Goal: Task Accomplishment & Management: Complete application form

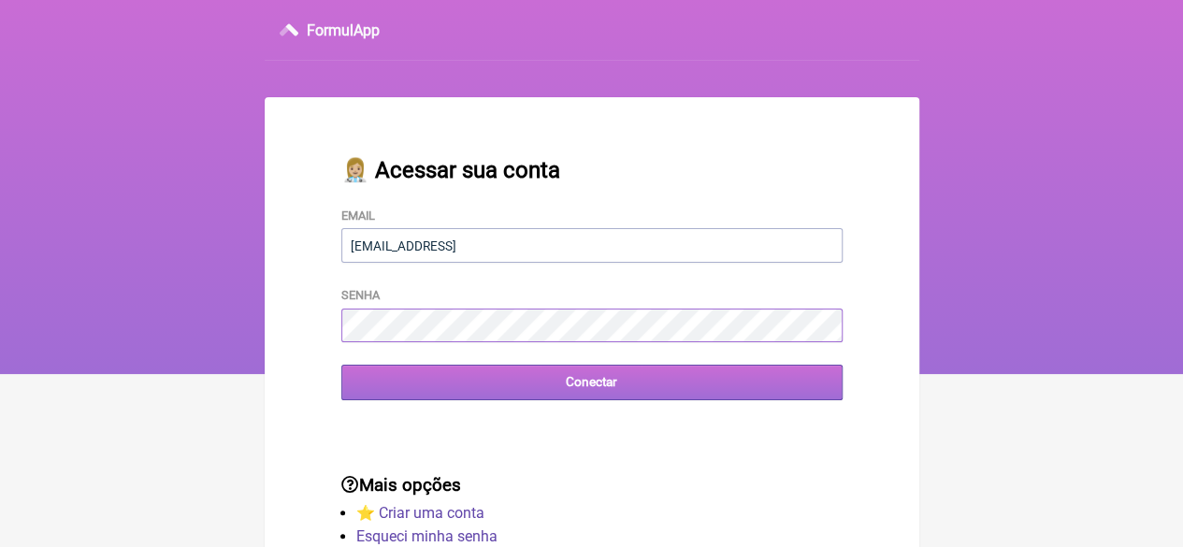
type input "FCAETANORJ@YAHOO.COM.BR"
click at [477, 395] on input "Conectar" at bounding box center [591, 382] width 501 height 35
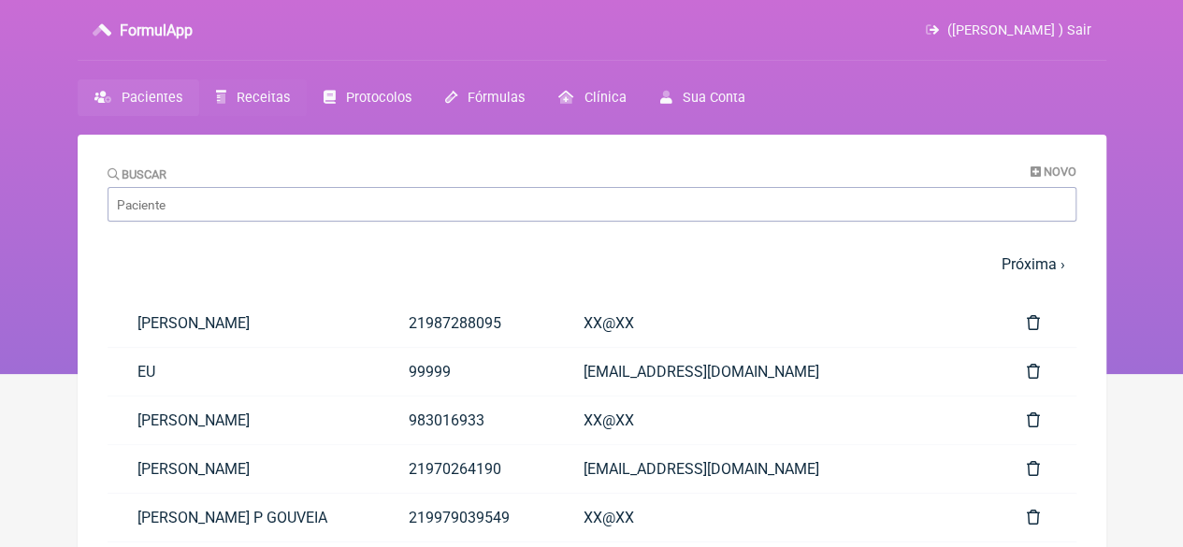
click at [277, 98] on span "Receitas" at bounding box center [263, 98] width 53 height 16
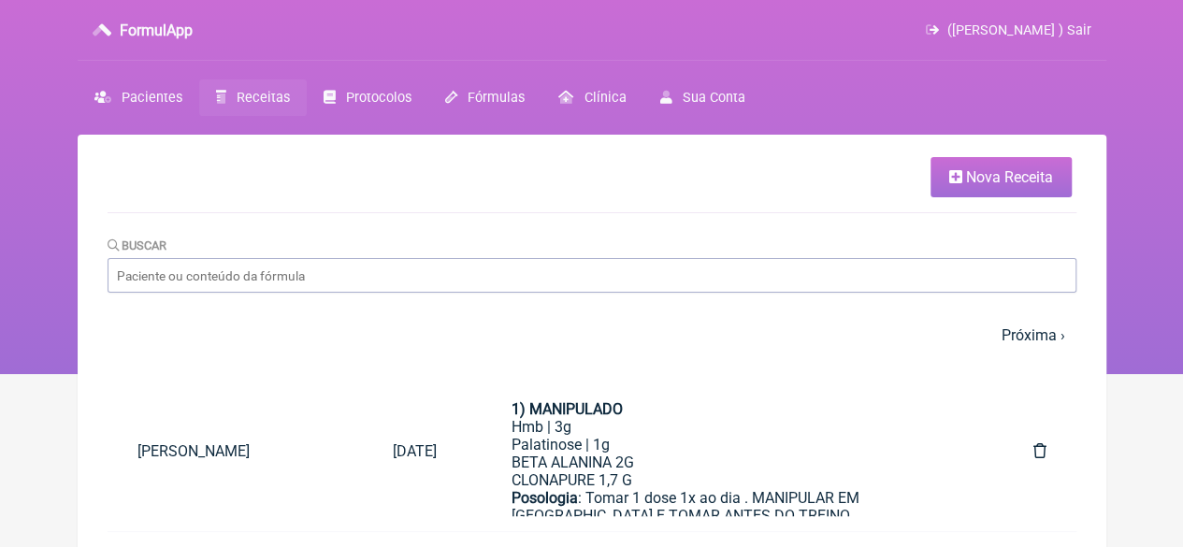
click at [959, 173] on icon at bounding box center [955, 176] width 13 height 15
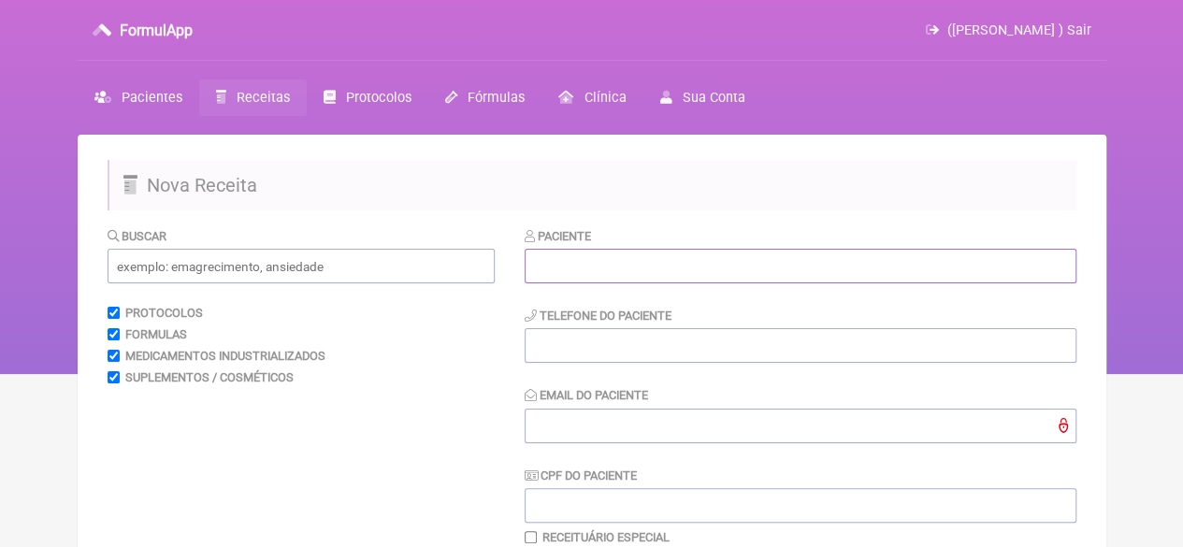
click at [621, 260] on input "text" at bounding box center [801, 266] width 552 height 35
paste input "[PERSON_NAME]"
type input "[PERSON_NAME]"
click at [566, 343] on input "tel" at bounding box center [801, 345] width 552 height 35
type input "21"
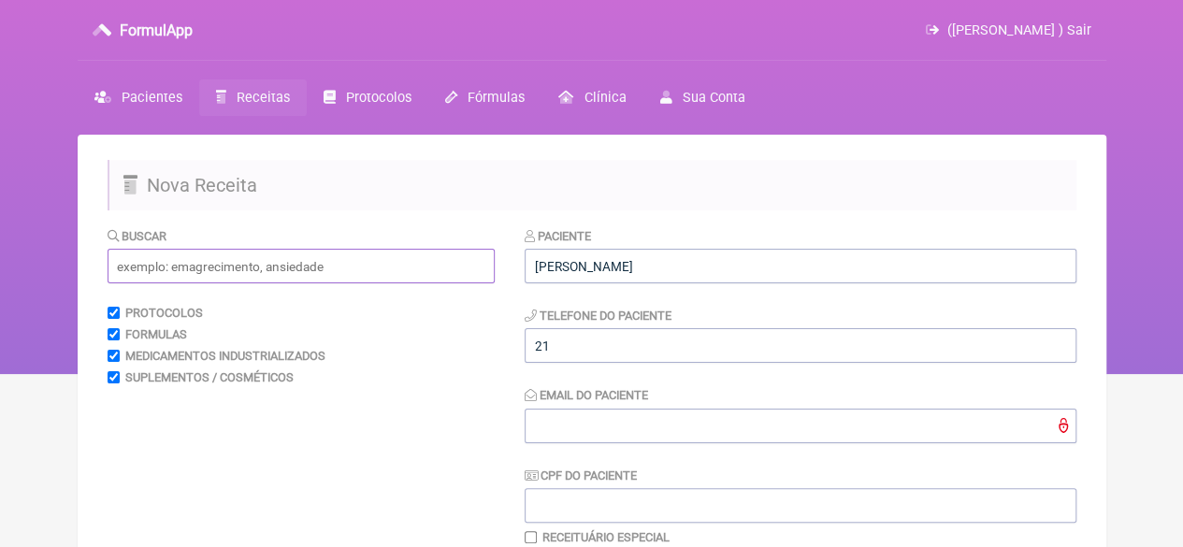
click at [268, 259] on input "text" at bounding box center [301, 266] width 387 height 35
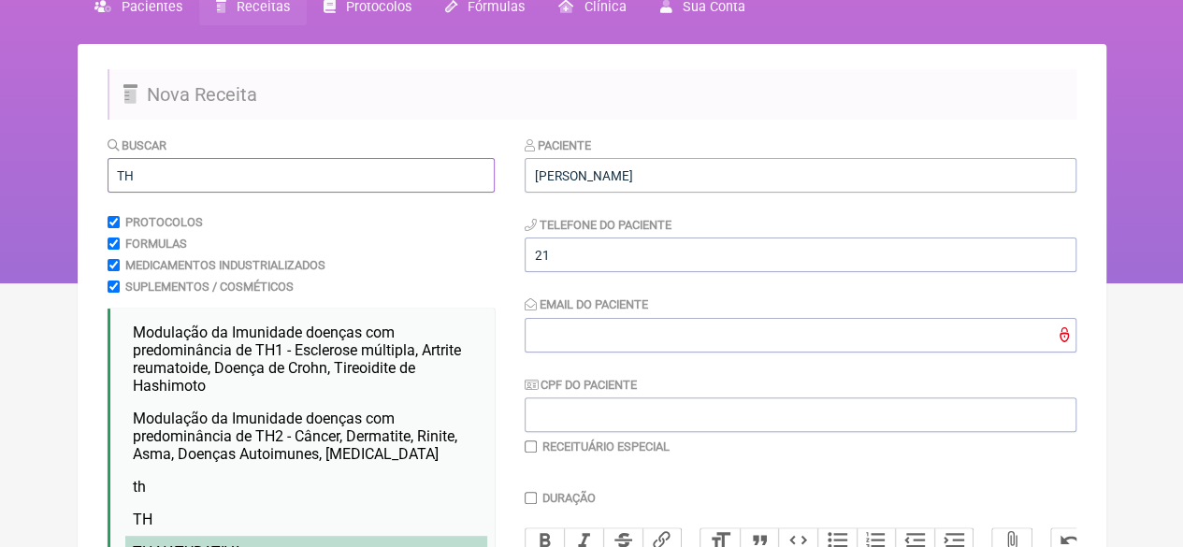
scroll to position [374, 0]
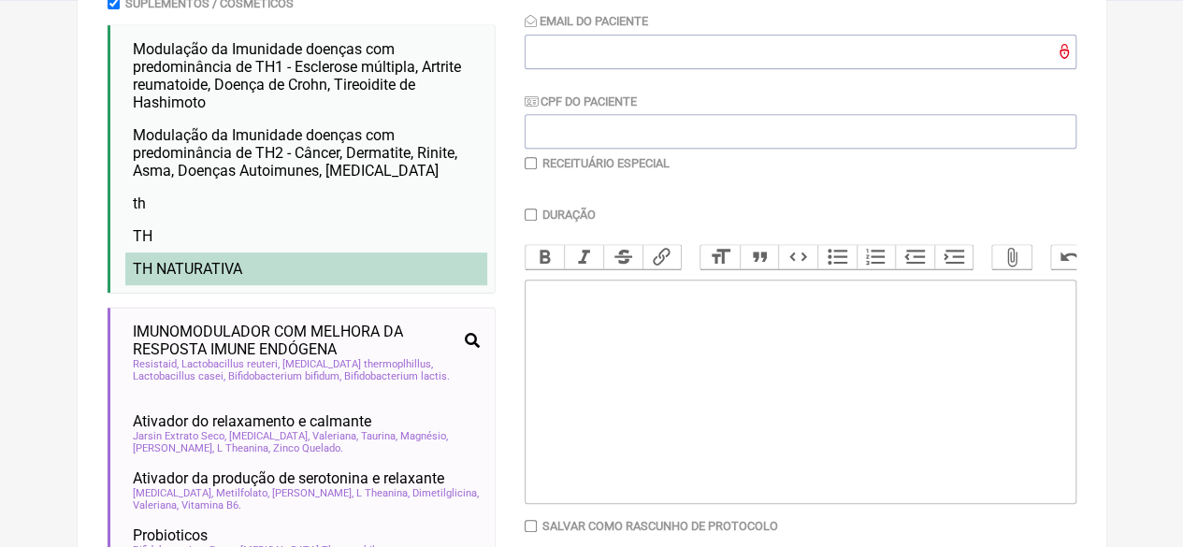
type input "TH"
click at [251, 282] on li "TH NATURATIVA" at bounding box center [306, 269] width 362 height 33
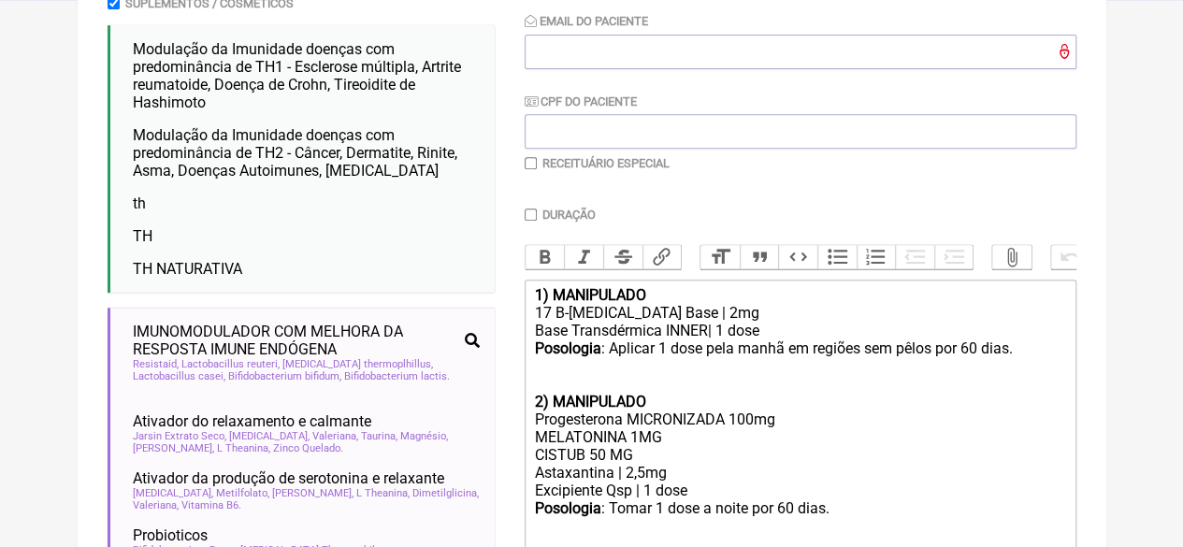
drag, startPoint x: 642, startPoint y: 477, endPoint x: 492, endPoint y: 471, distance: 149.8
click at [492, 471] on form "Buscar TH Protocolos Formulas Medicamentos Industrializados Suplementos / Cosmé…" at bounding box center [592, 438] width 969 height 1173
type trix-editor "<div><strong>1) MANIPULADO</strong></div><div>17 B-Estradiol Base | 2mg</div><d…"
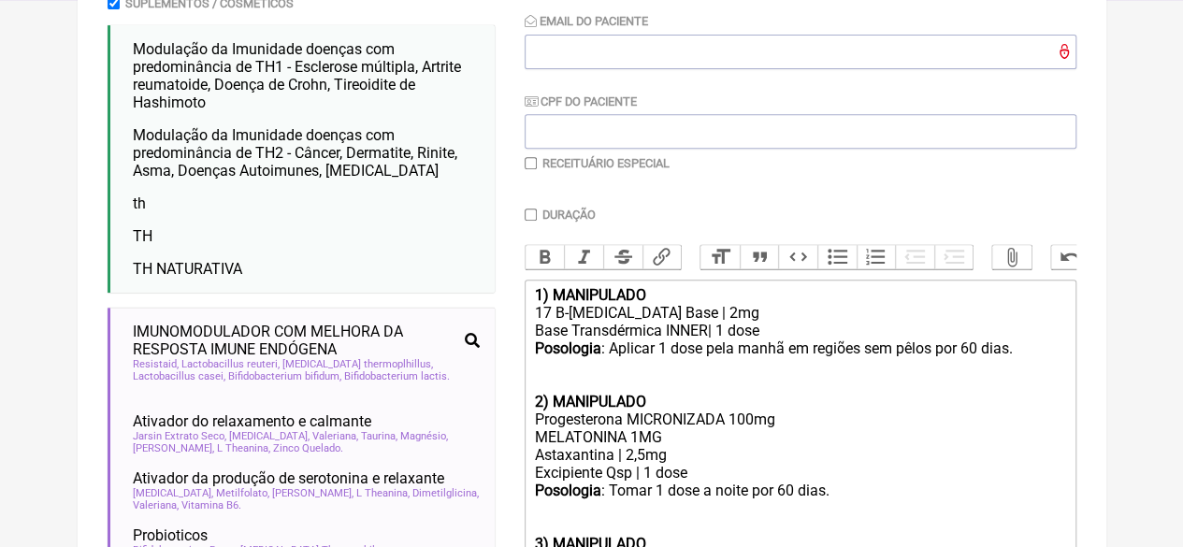
click at [527, 167] on input "checkbox" at bounding box center [531, 163] width 12 height 12
checkbox input "true"
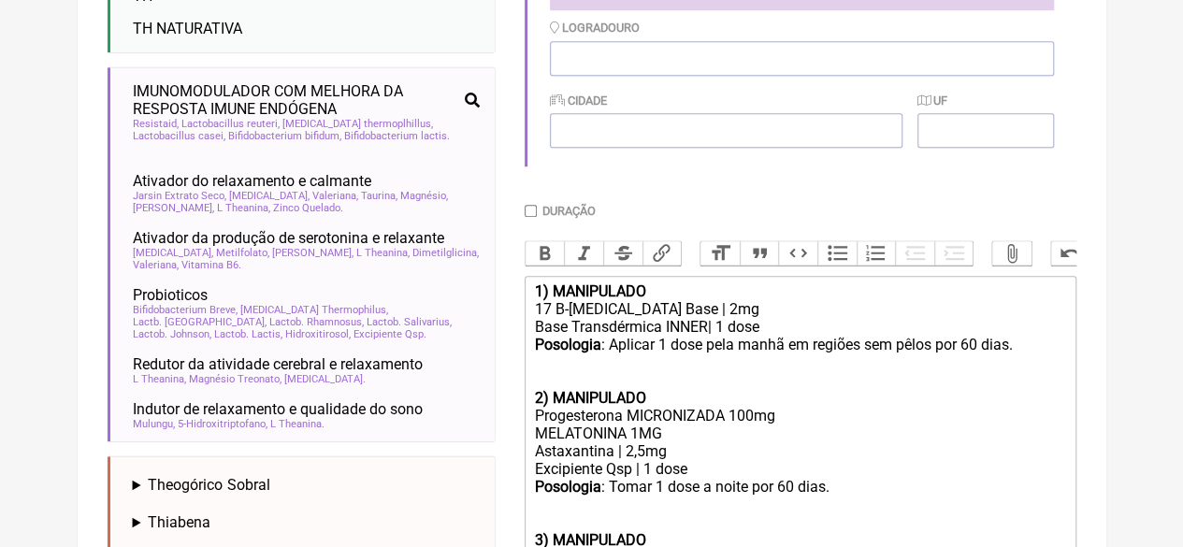
scroll to position [889, 0]
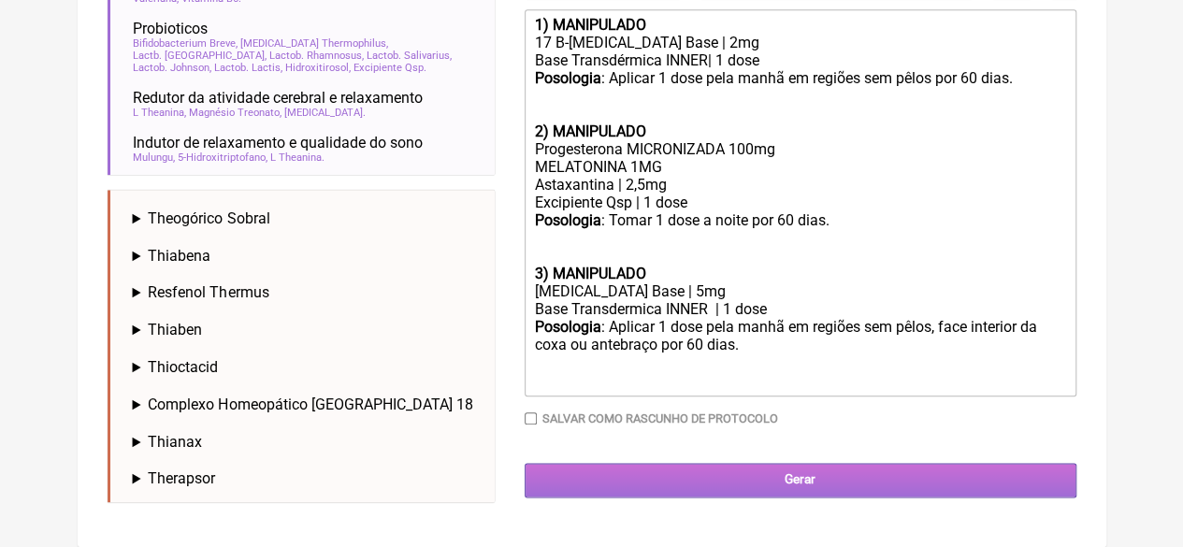
click at [763, 494] on input "Gerar" at bounding box center [801, 480] width 552 height 35
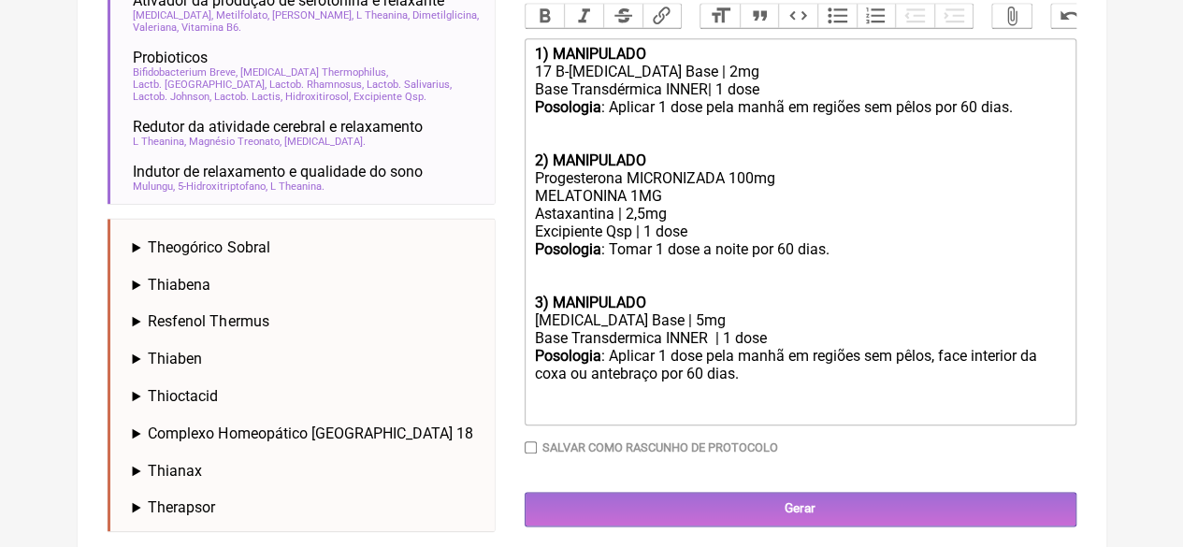
scroll to position [877, 0]
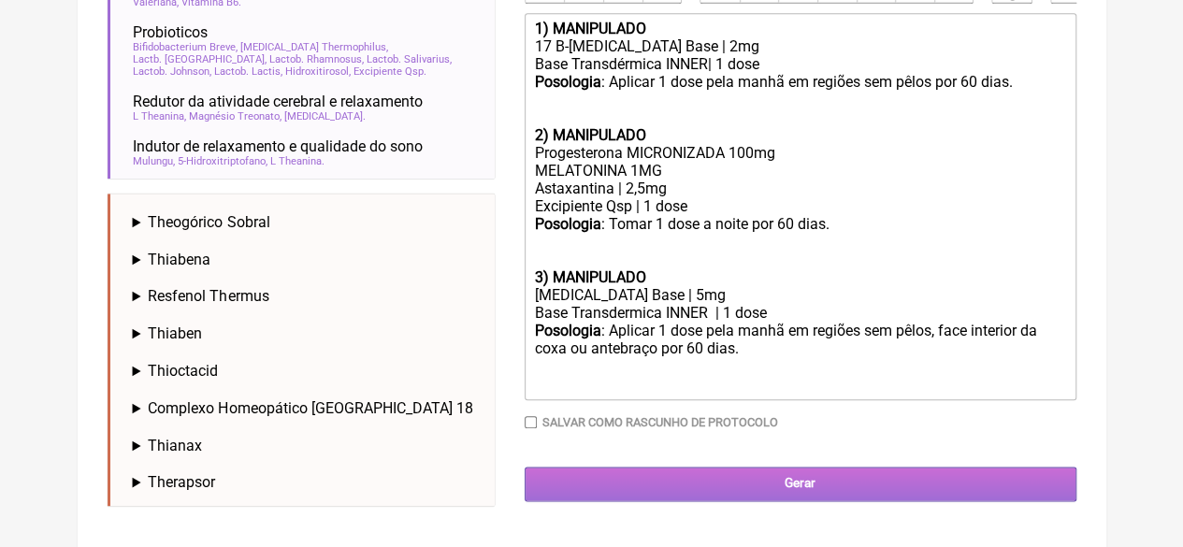
type input "X@X"
click at [809, 500] on input "Gerar" at bounding box center [801, 484] width 552 height 35
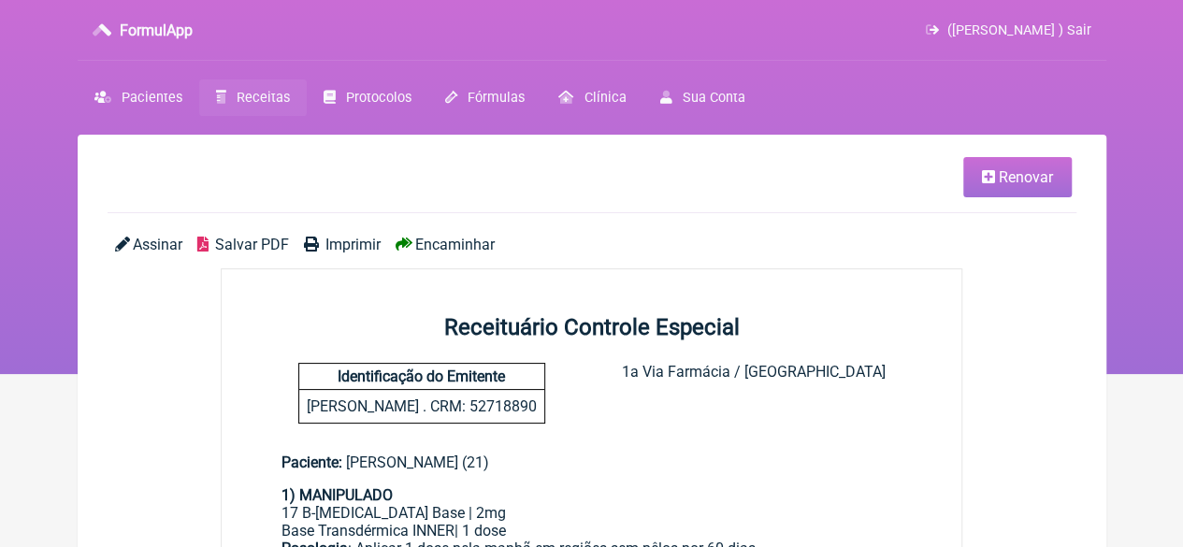
click at [333, 251] on span "Imprimir" at bounding box center [353, 245] width 55 height 18
click at [253, 100] on span "Receitas" at bounding box center [263, 98] width 53 height 16
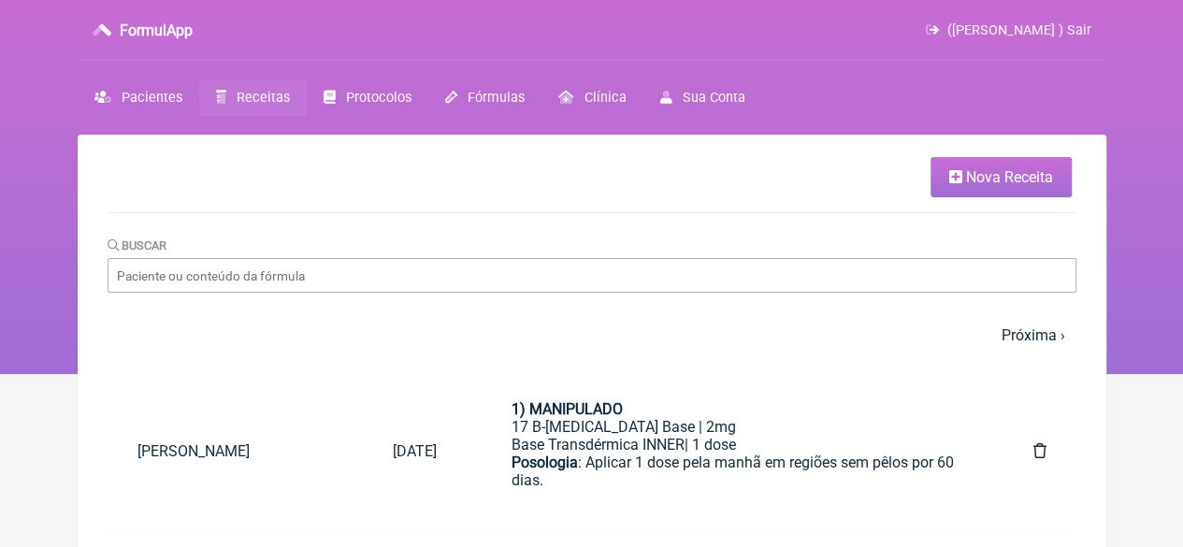
click at [258, 101] on span "Receitas" at bounding box center [263, 98] width 53 height 16
click at [1015, 177] on span "Nova Receita" at bounding box center [1009, 177] width 87 height 18
